Goal: Transaction & Acquisition: Purchase product/service

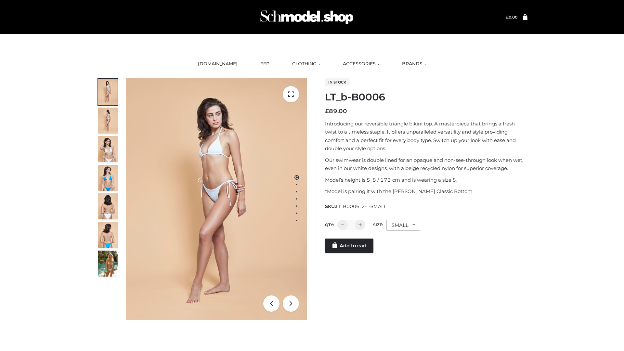
click at [350, 246] on link "Add to cart" at bounding box center [349, 246] width 48 height 14
